Goal: Obtain resource: Download file/media

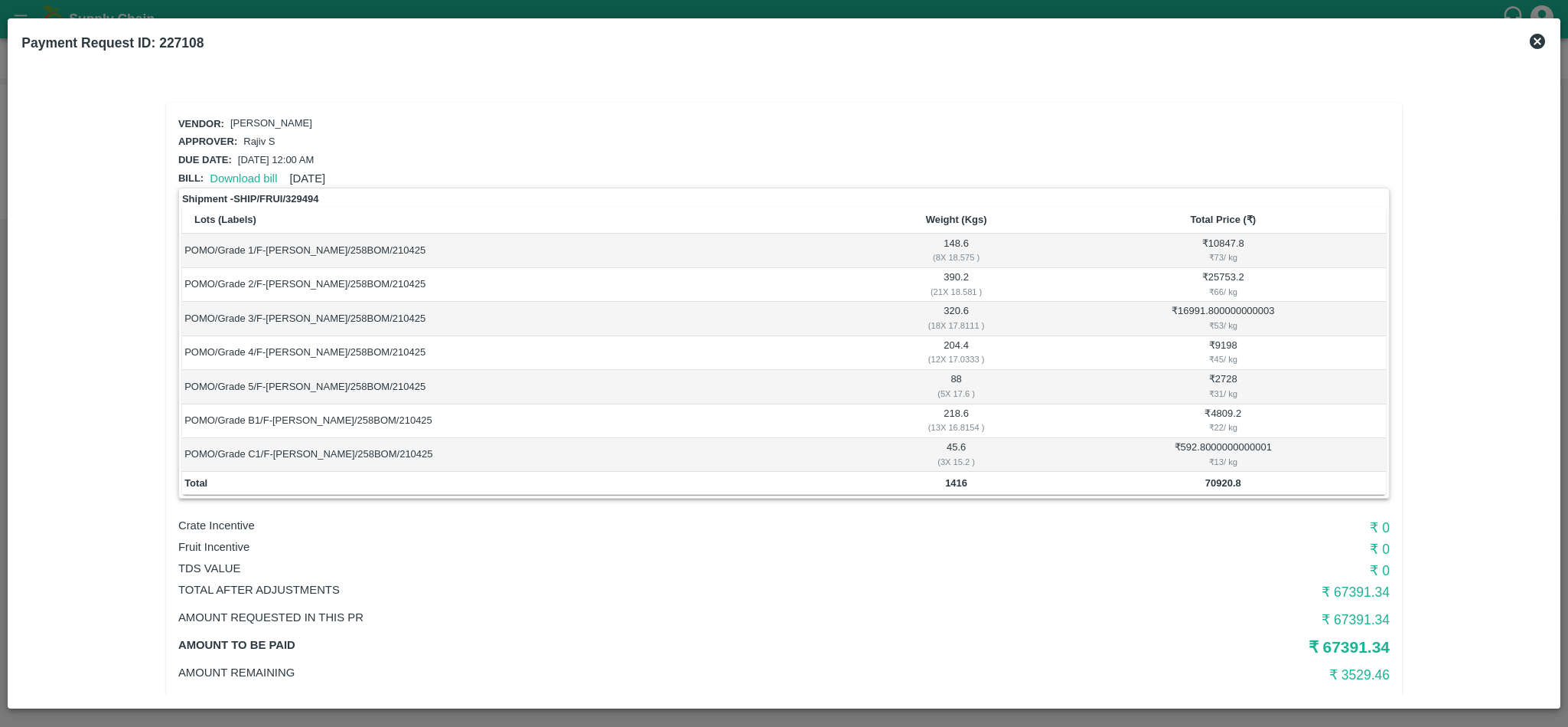
click at [1537, 37] on icon at bounding box center [1538, 41] width 15 height 15
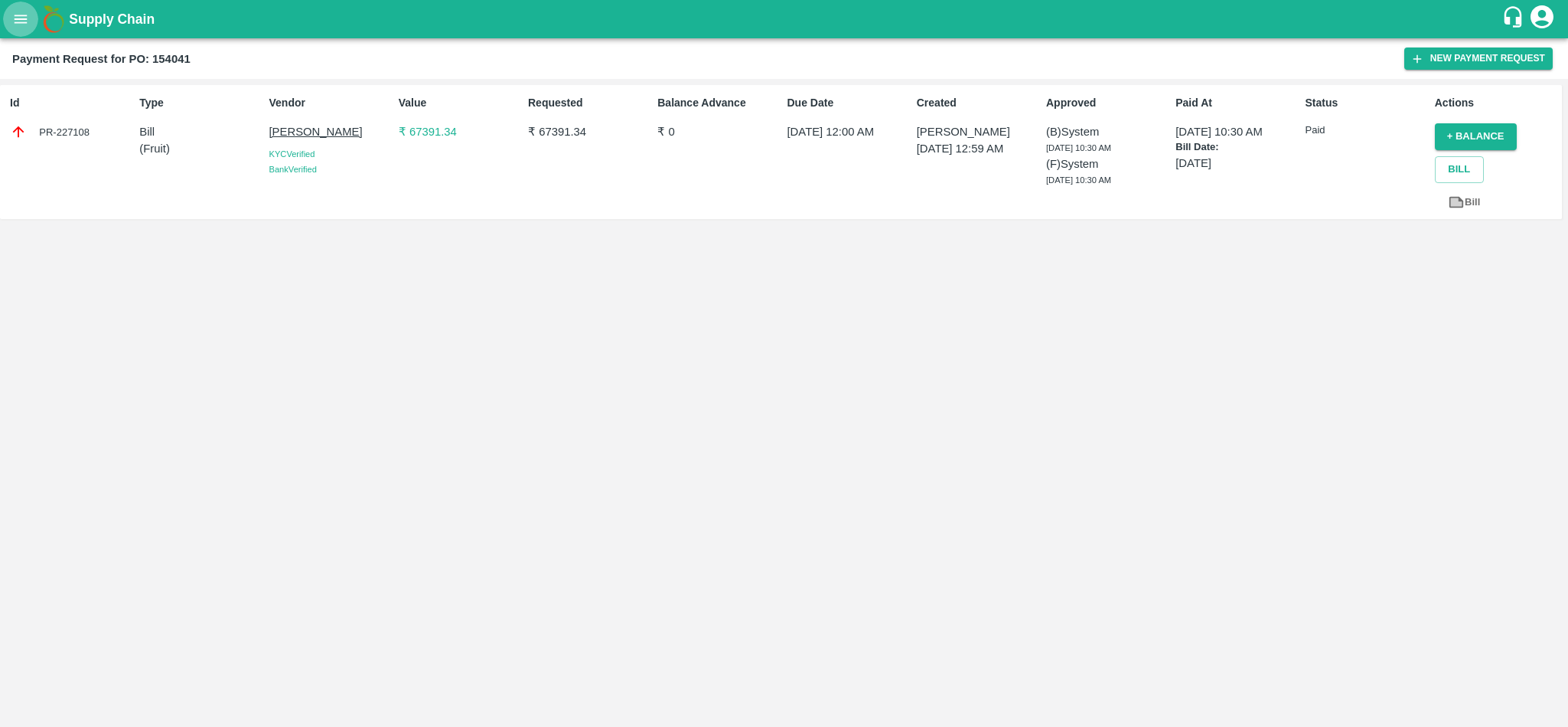
click at [16, 8] on button "open drawer" at bounding box center [20, 19] width 36 height 36
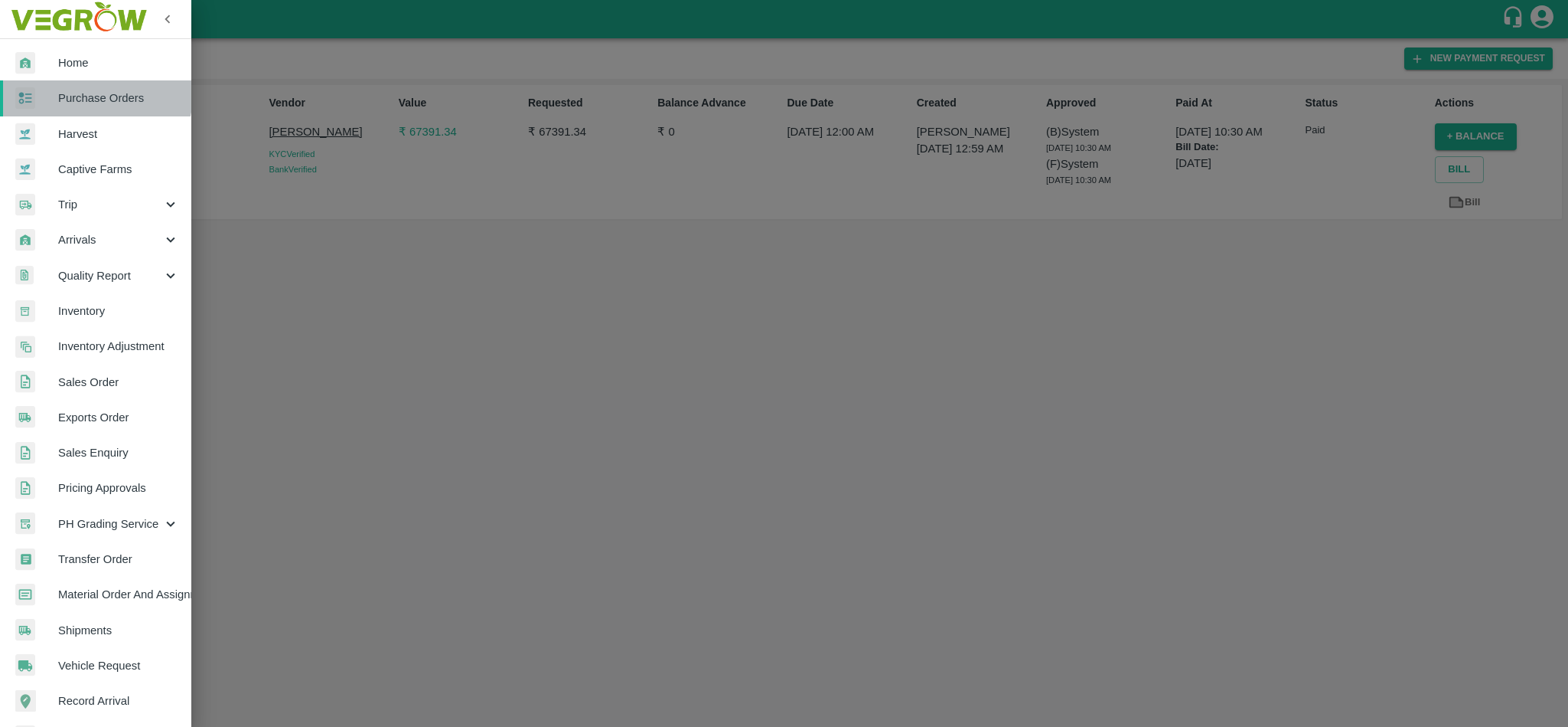
click at [51, 88] on div at bounding box center [37, 98] width 43 height 22
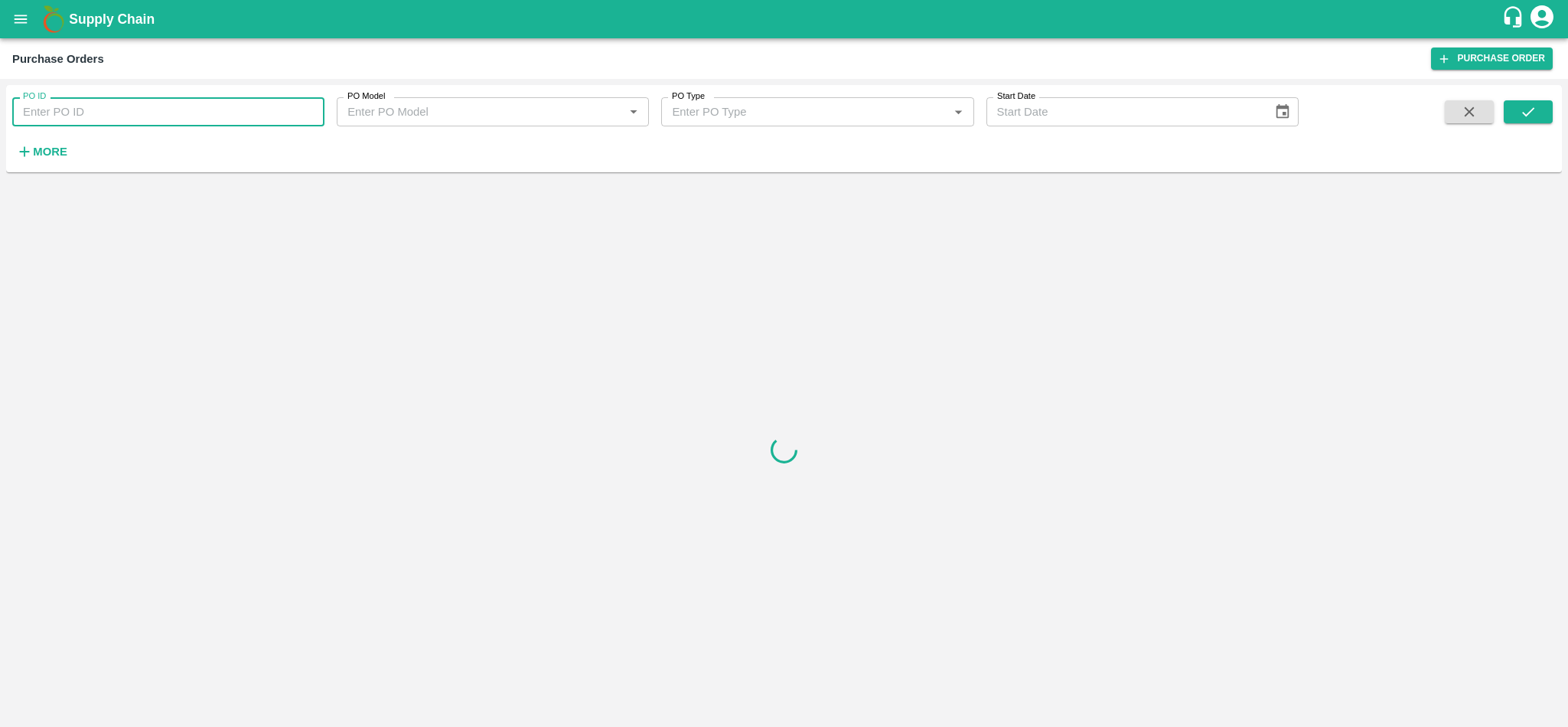
click at [134, 108] on input "PO ID" at bounding box center [168, 112] width 312 height 29
paste input "173559"
type input "173559"
click at [1531, 107] on icon "submit" at bounding box center [1528, 111] width 16 height 16
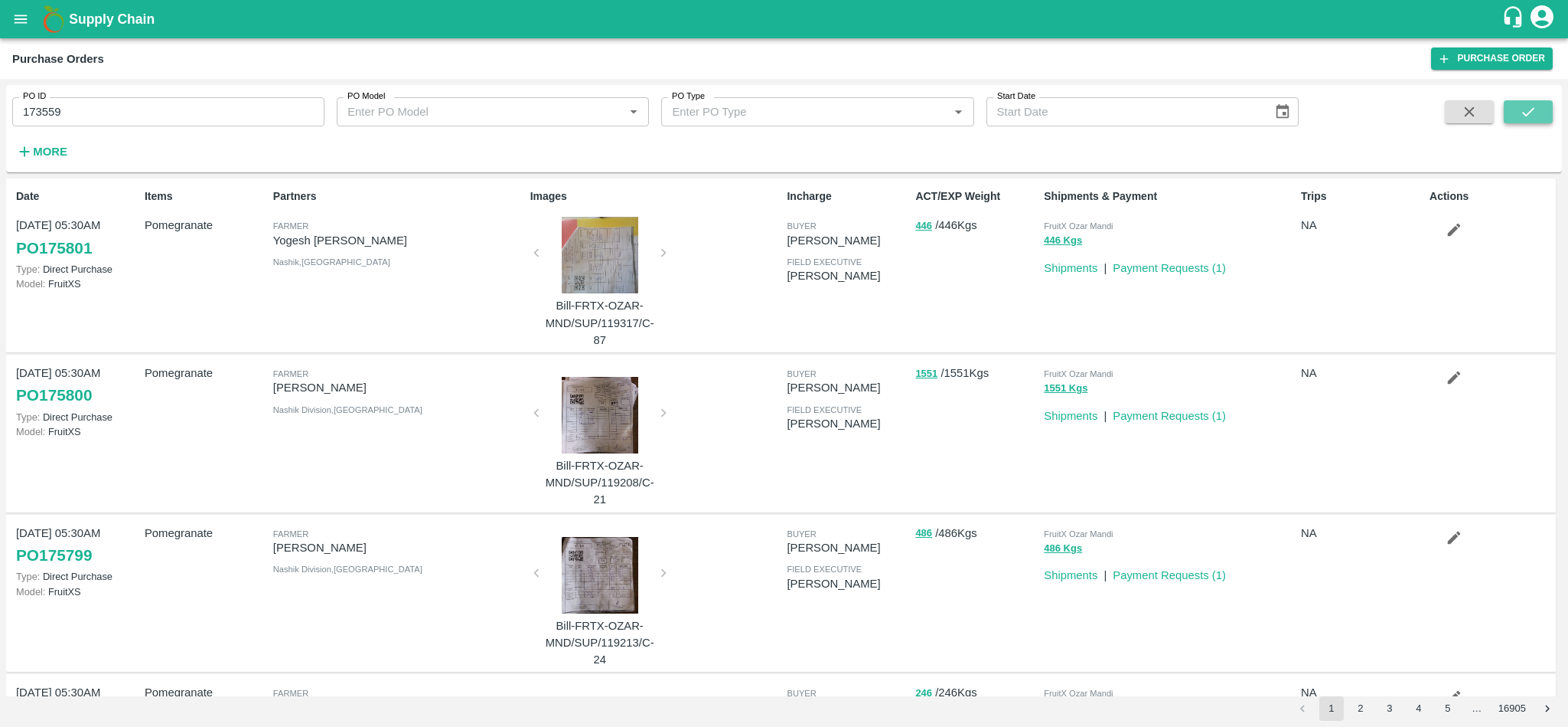
click at [1537, 117] on button "submit" at bounding box center [1529, 112] width 49 height 23
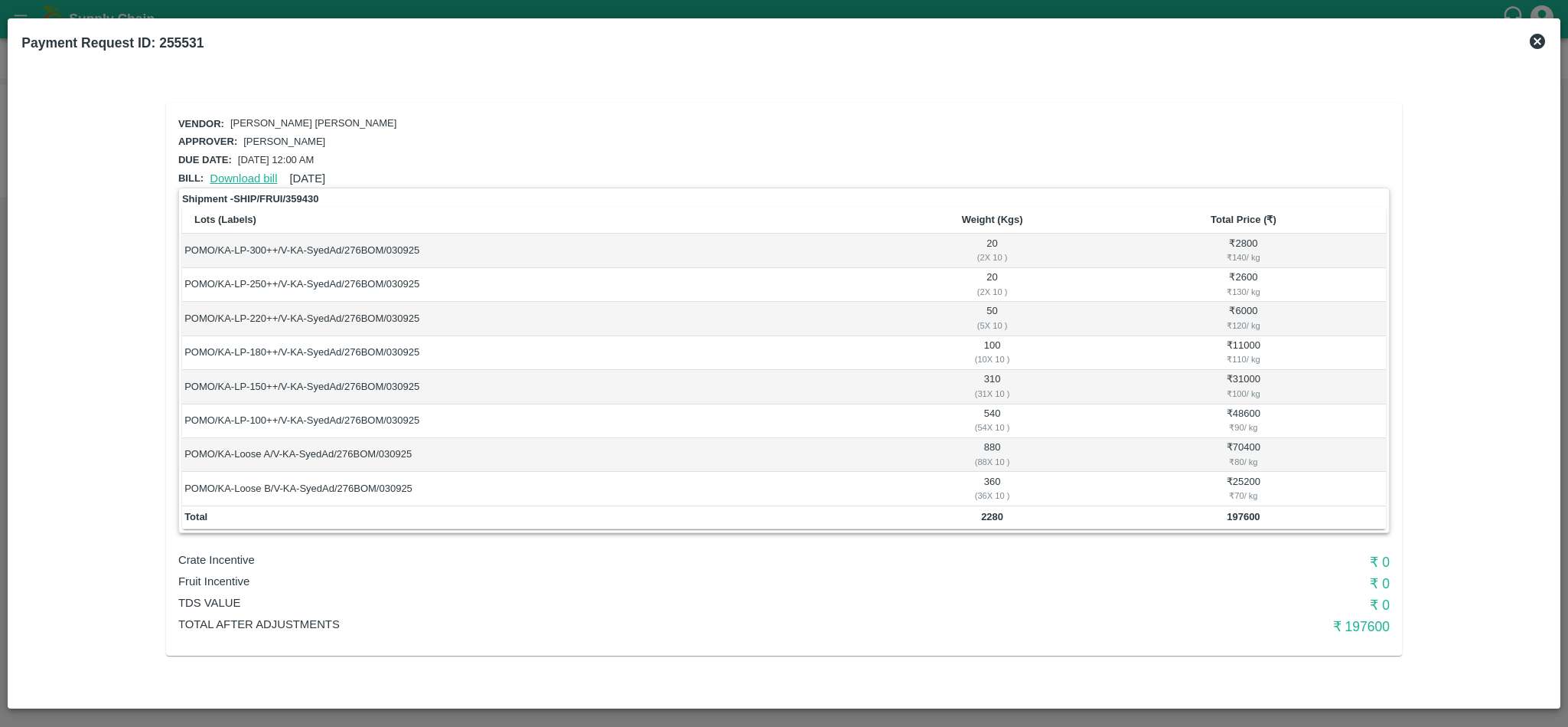
click at [234, 172] on link "Download bill" at bounding box center [244, 178] width 67 height 13
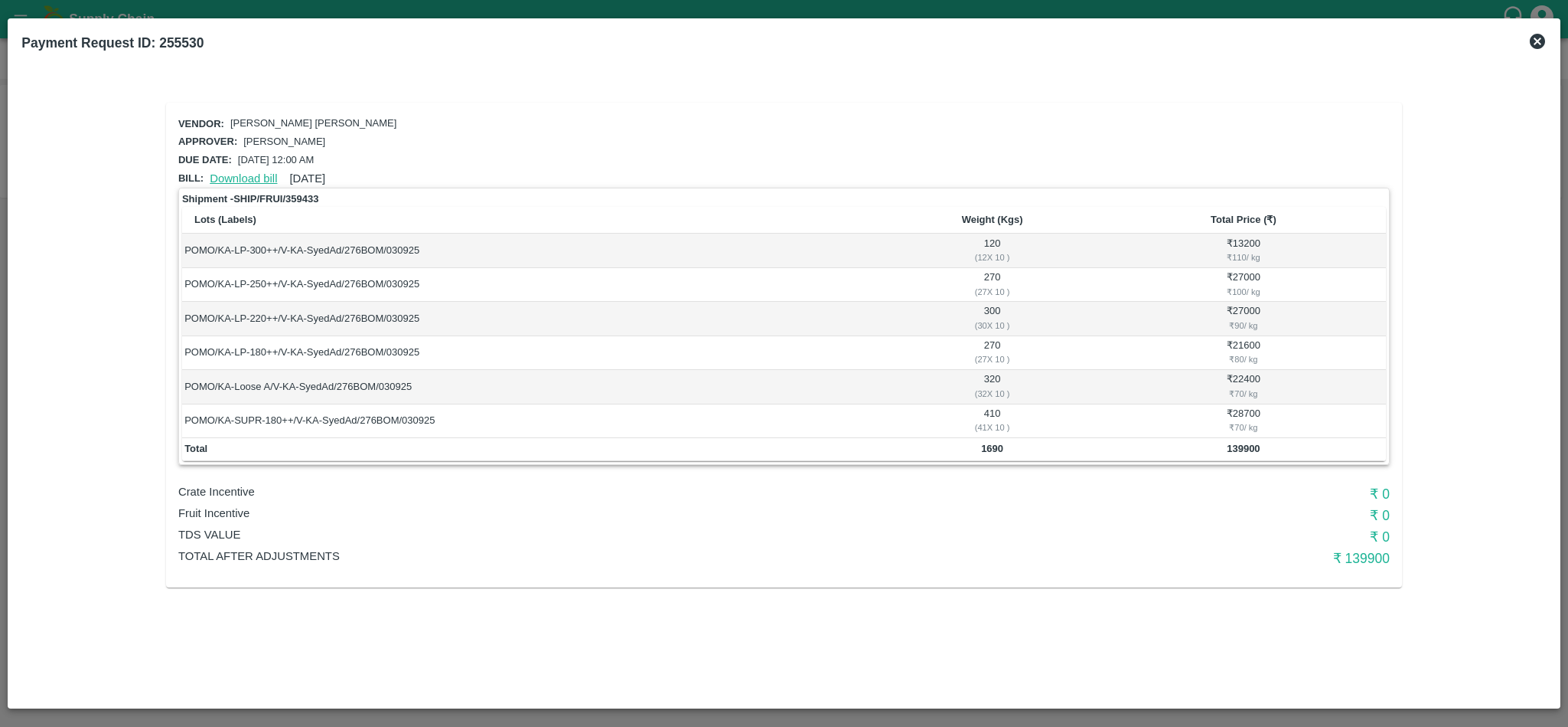
click at [238, 172] on link "Download bill" at bounding box center [244, 178] width 67 height 13
